Goal: Find specific page/section: Find specific page/section

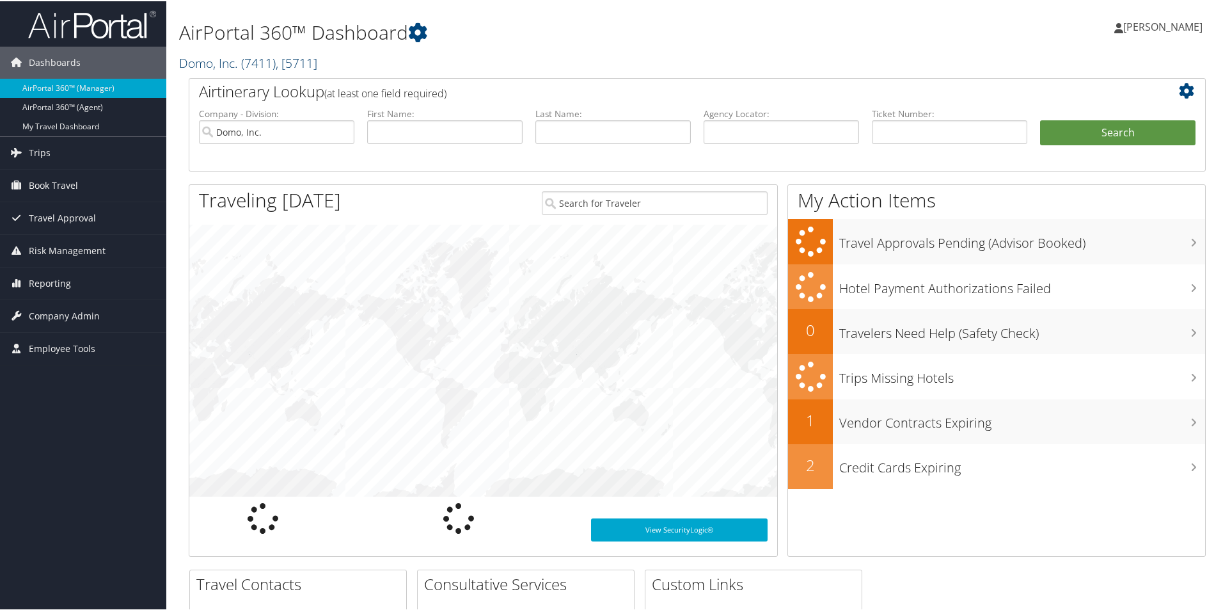
click at [257, 67] on span "( 7411 )" at bounding box center [258, 61] width 35 height 17
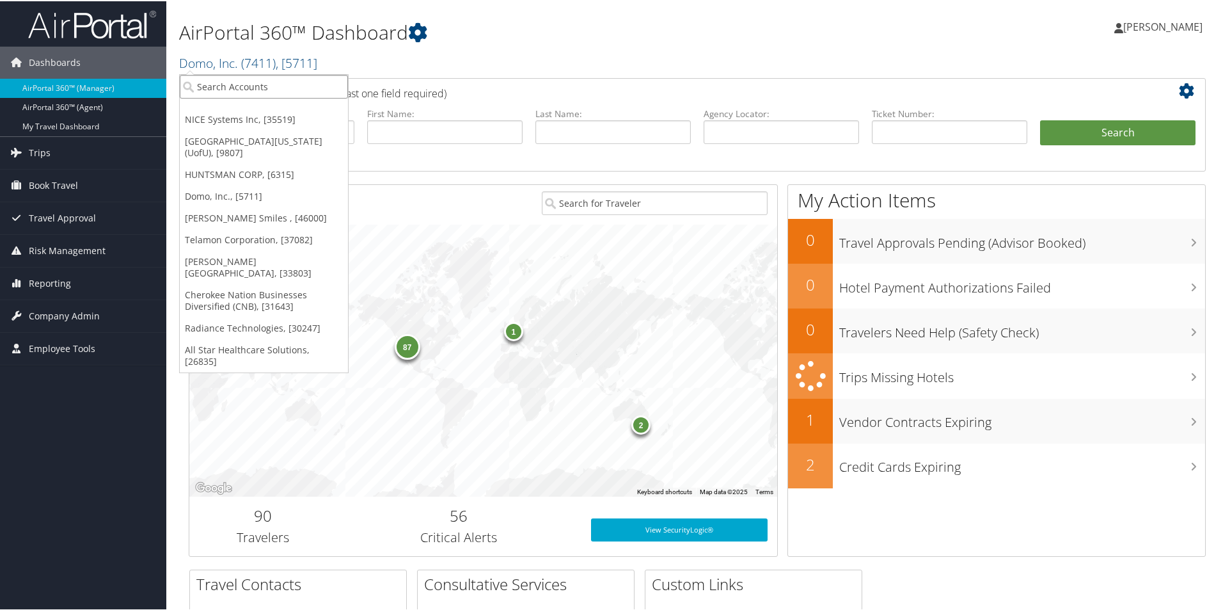
click at [240, 85] on input "search" at bounding box center [264, 86] width 168 height 24
type input "foref"
click at [236, 121] on div "Account" at bounding box center [287, 120] width 228 height 12
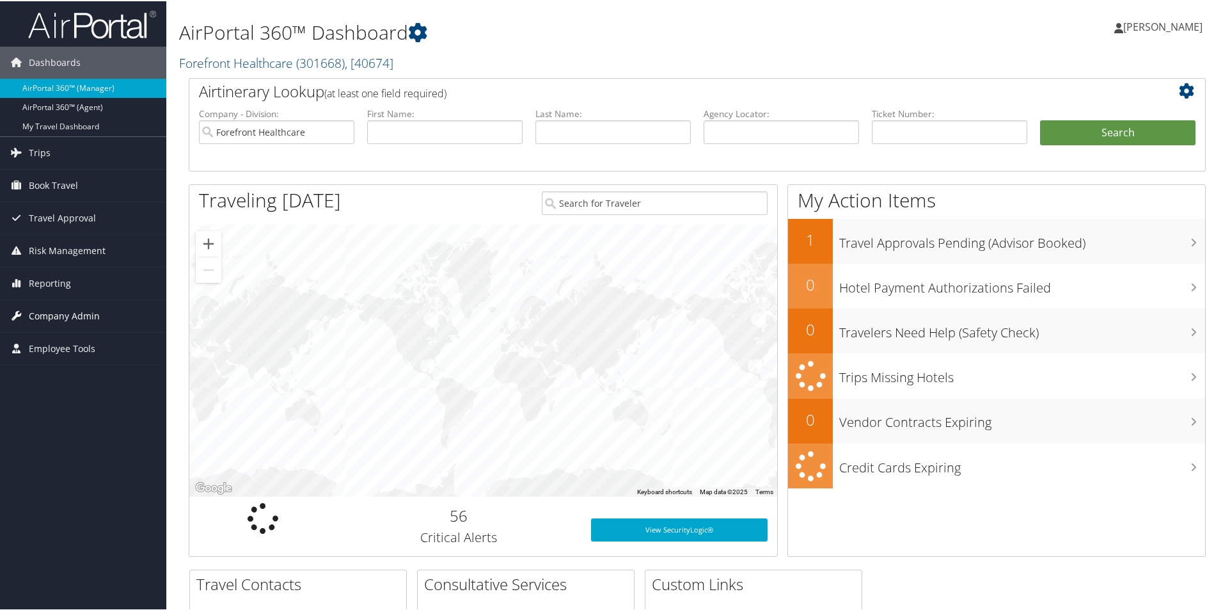
click at [93, 307] on span "Company Admin" at bounding box center [64, 315] width 71 height 32
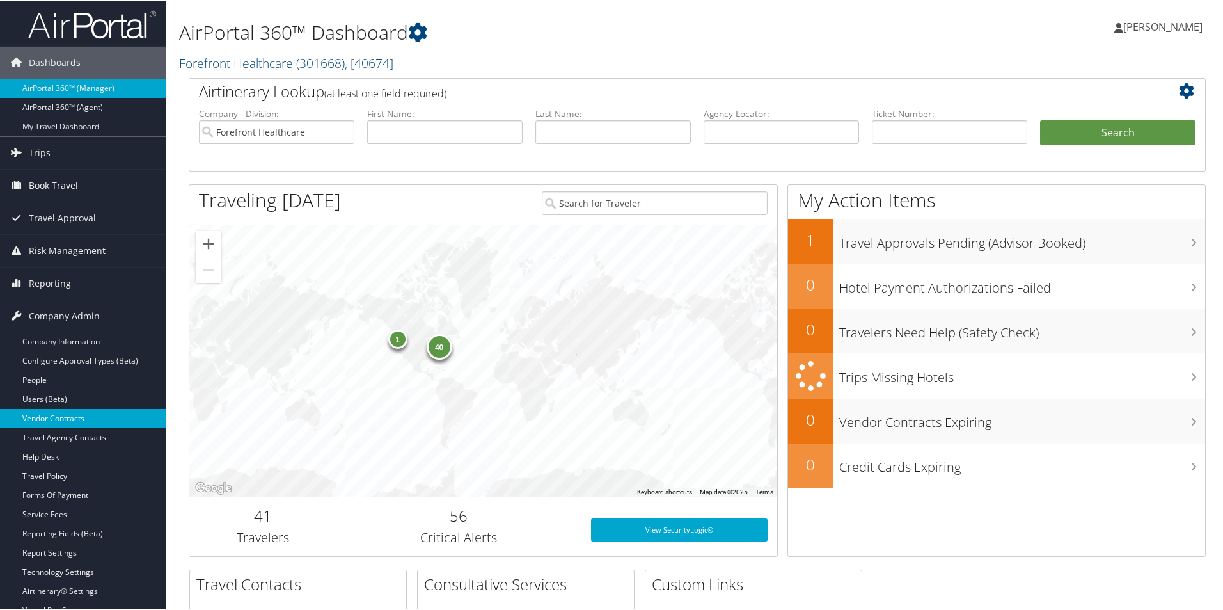
click at [78, 421] on link "Vendor Contracts" at bounding box center [83, 416] width 166 height 19
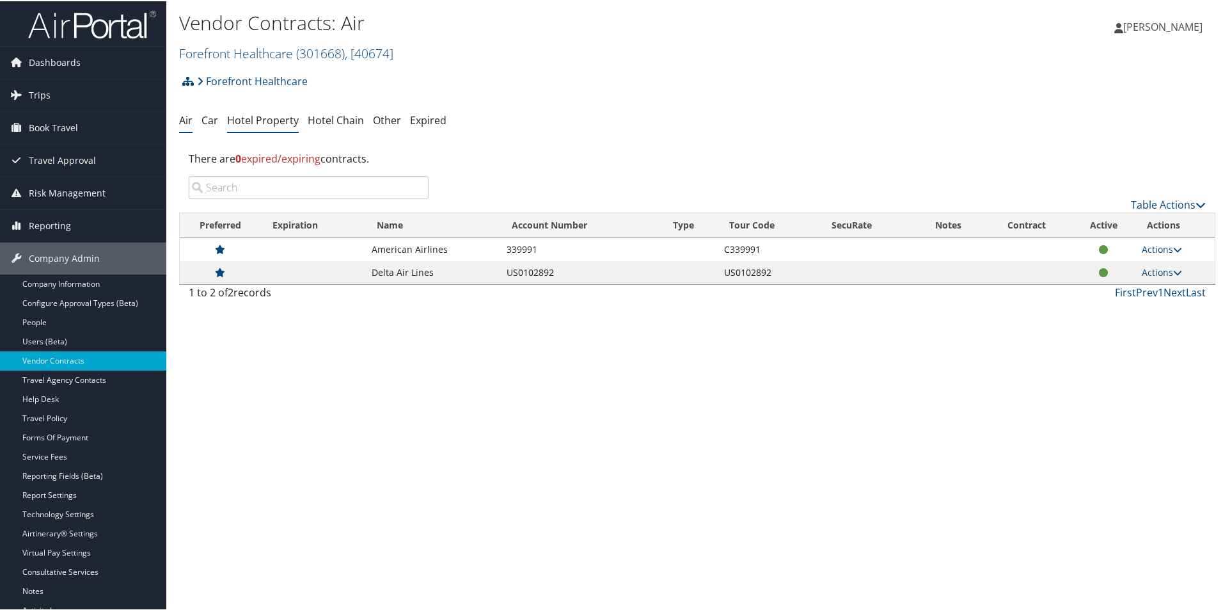
click at [267, 121] on link "Hotel Property" at bounding box center [263, 119] width 72 height 14
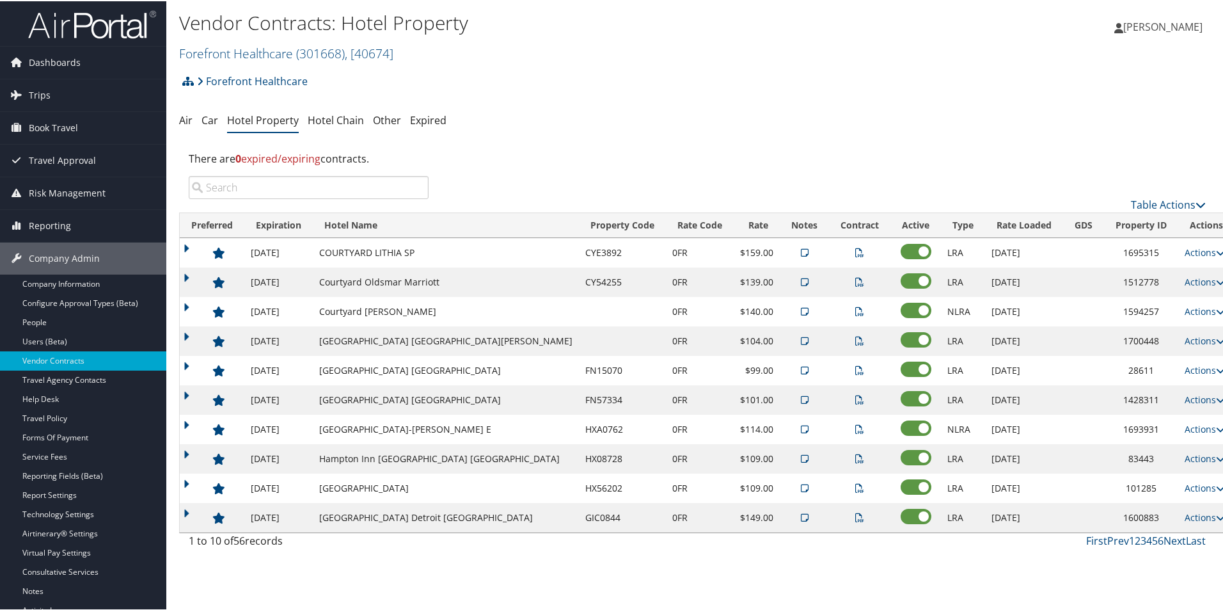
click at [298, 187] on input "search" at bounding box center [309, 186] width 240 height 23
click at [1171, 540] on link "Next" at bounding box center [1174, 539] width 22 height 14
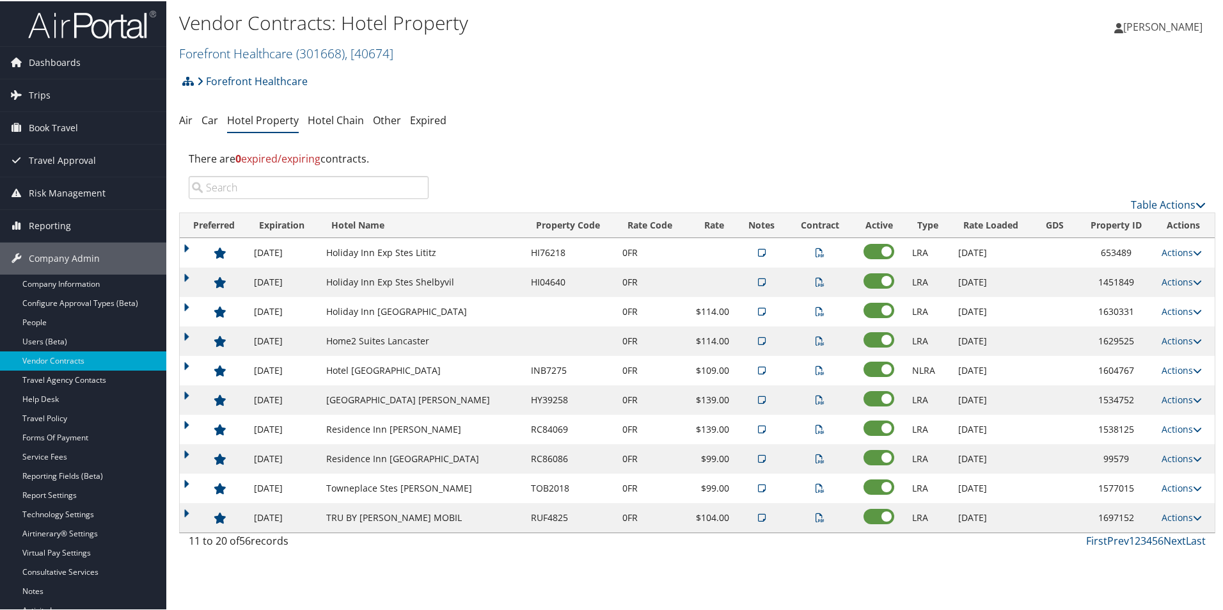
click at [265, 177] on input "search" at bounding box center [309, 186] width 240 height 23
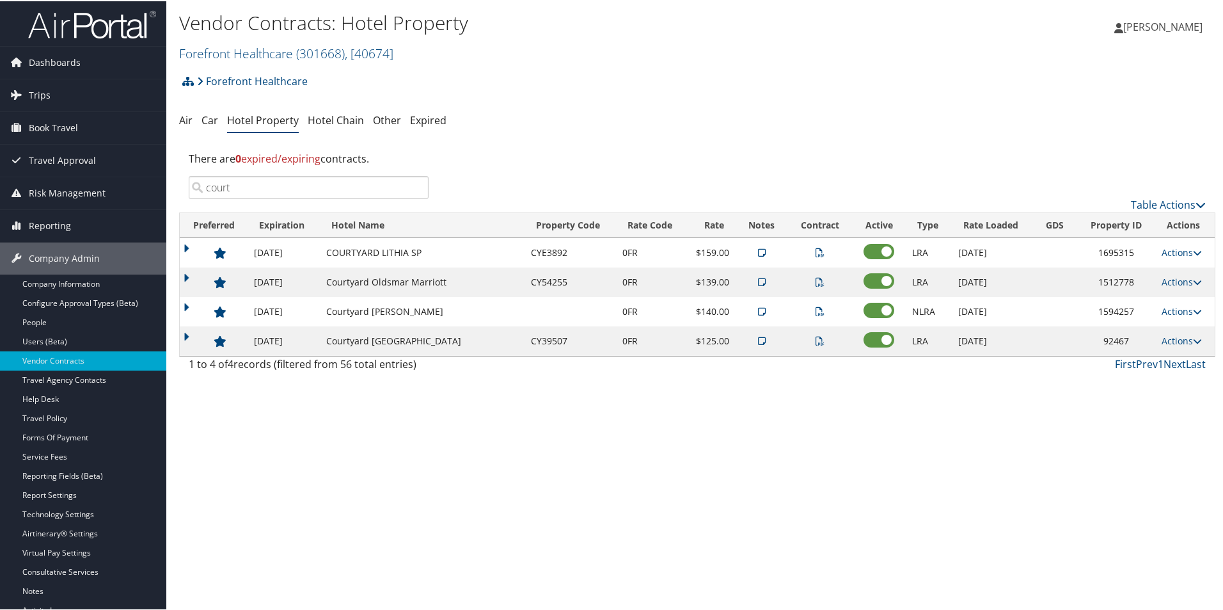
type input "courty"
click at [413, 186] on input "courty" at bounding box center [309, 186] width 240 height 23
